Goal: Book appointment/travel/reservation

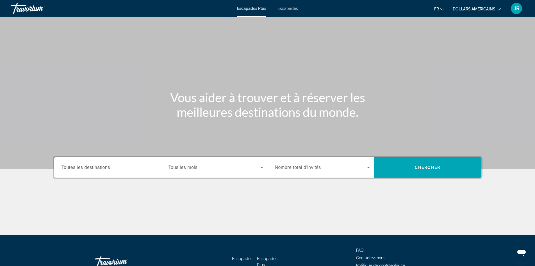
click at [370, 167] on icon "Widget de recherche" at bounding box center [368, 167] width 7 height 7
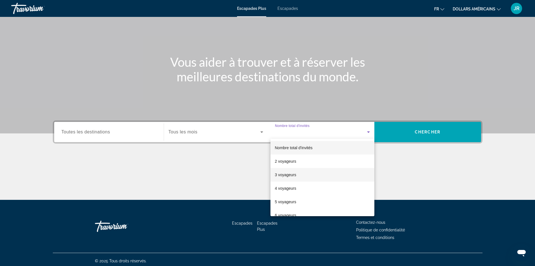
scroll to position [38, 0]
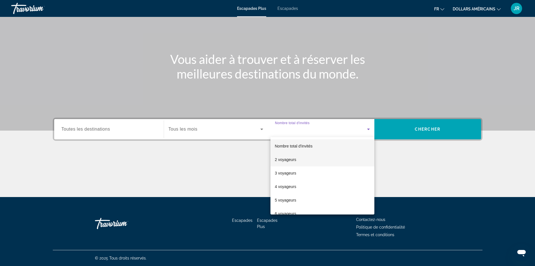
click at [332, 159] on mat-option "2 voyageurs" at bounding box center [323, 159] width 104 height 13
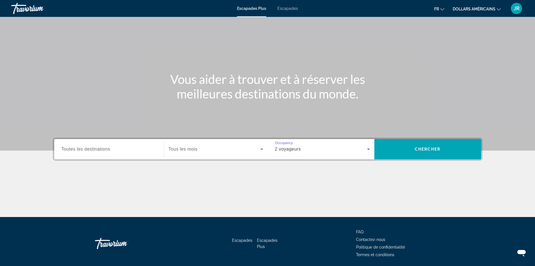
scroll to position [28, 0]
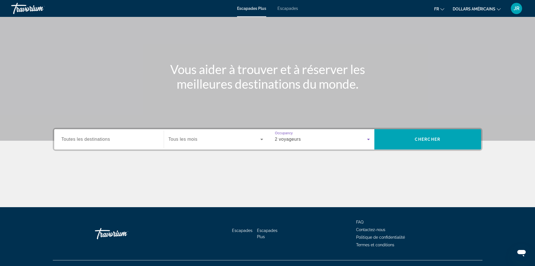
click at [262, 140] on icon "Widget de recherche" at bounding box center [262, 139] width 7 height 7
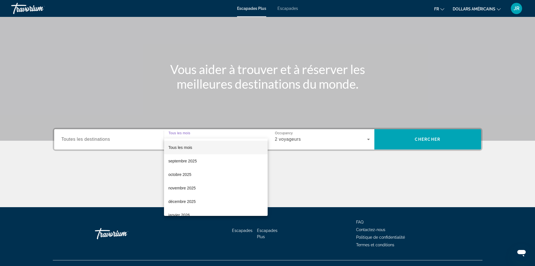
scroll to position [38, 0]
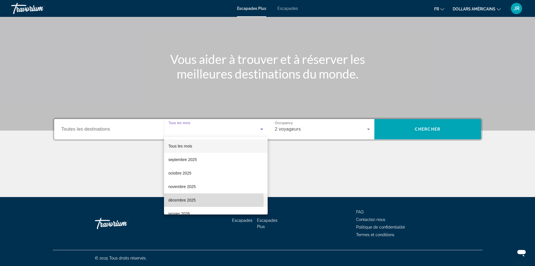
click at [201, 200] on mat-option "décembre 2025" at bounding box center [216, 199] width 104 height 13
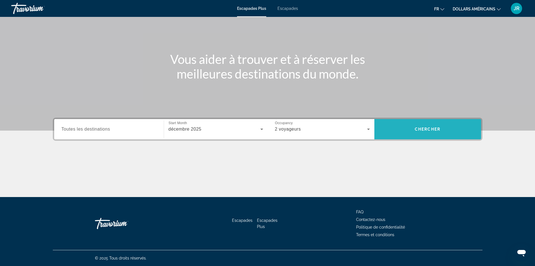
click at [433, 128] on span "Chercher" at bounding box center [428, 129] width 26 height 4
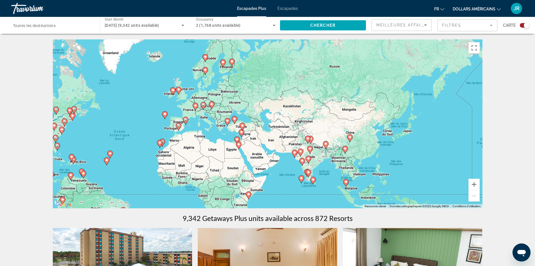
drag, startPoint x: 413, startPoint y: 100, endPoint x: 280, endPoint y: 121, distance: 134.6
click at [280, 121] on div "Pour activer le glissement avec le clavier, appuyez sur Alt+Entrée. Une fois ce…" at bounding box center [268, 123] width 430 height 169
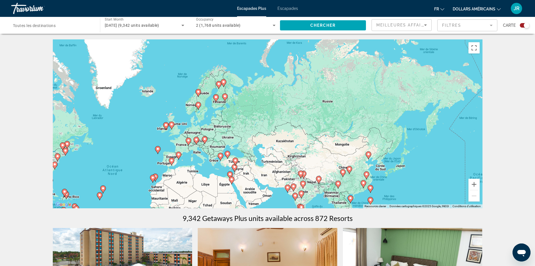
drag, startPoint x: 230, startPoint y: 111, endPoint x: 224, endPoint y: 147, distance: 36.5
click at [224, 147] on div "Pour activer le glissement avec le clavier, appuyez sur Alt+Entrée. Une fois ce…" at bounding box center [268, 123] width 430 height 169
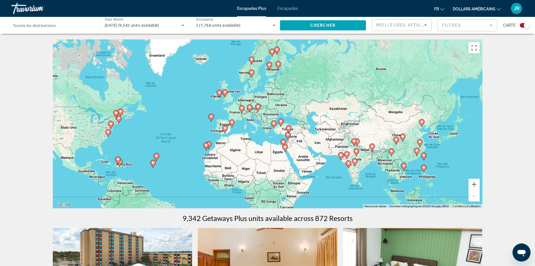
drag, startPoint x: 137, startPoint y: 143, endPoint x: 193, endPoint y: 108, distance: 65.9
click at [193, 108] on div "Pour activer le glissement avec le clavier, appuyez sur Alt+Entrée. Une fois ce…" at bounding box center [268, 123] width 430 height 169
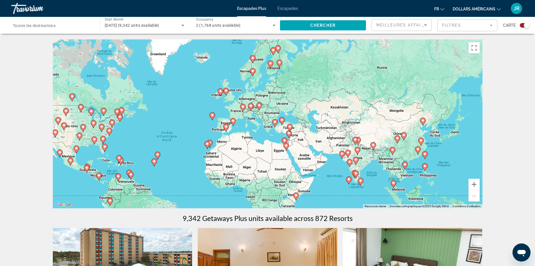
click at [212, 115] on image "Contenu principal" at bounding box center [212, 114] width 3 height 3
type input "**********"
